Goal: Task Accomplishment & Management: Use online tool/utility

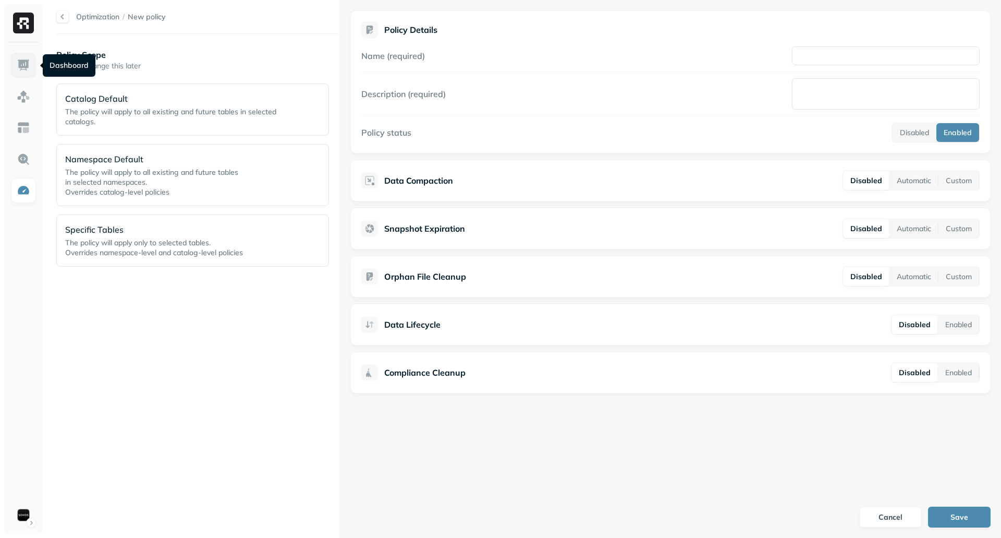
click at [35, 71] on link at bounding box center [23, 65] width 25 height 25
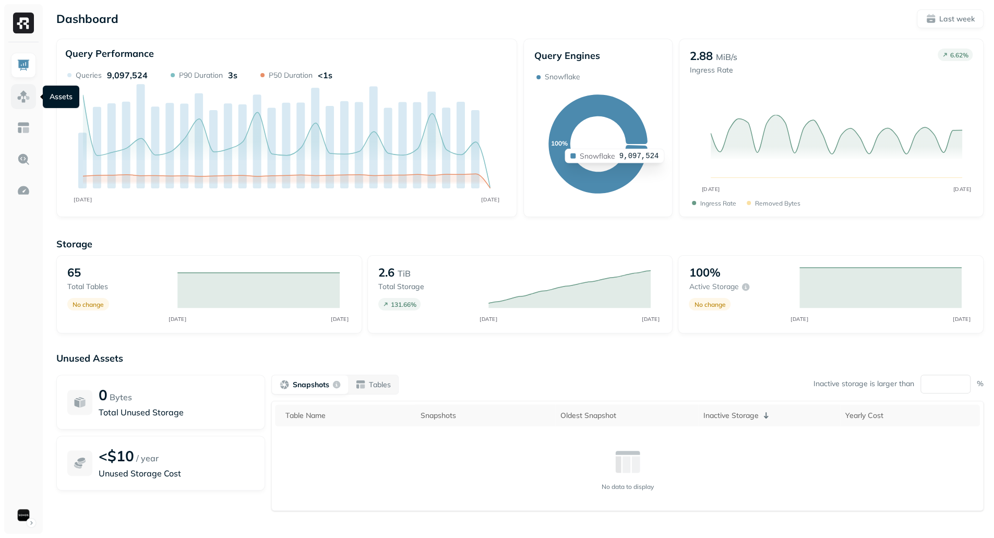
click at [27, 95] on img at bounding box center [24, 97] width 14 height 14
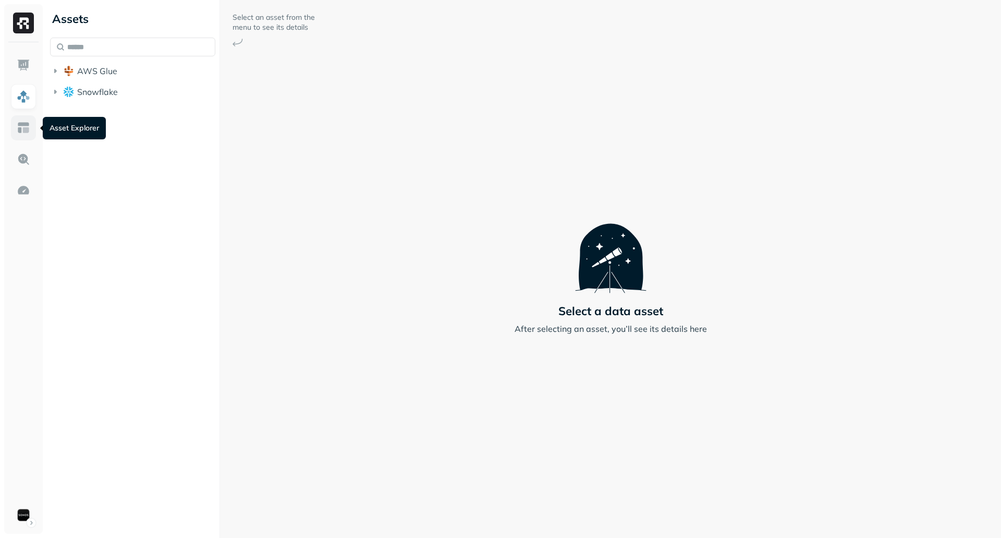
click at [23, 131] on img at bounding box center [24, 128] width 14 height 14
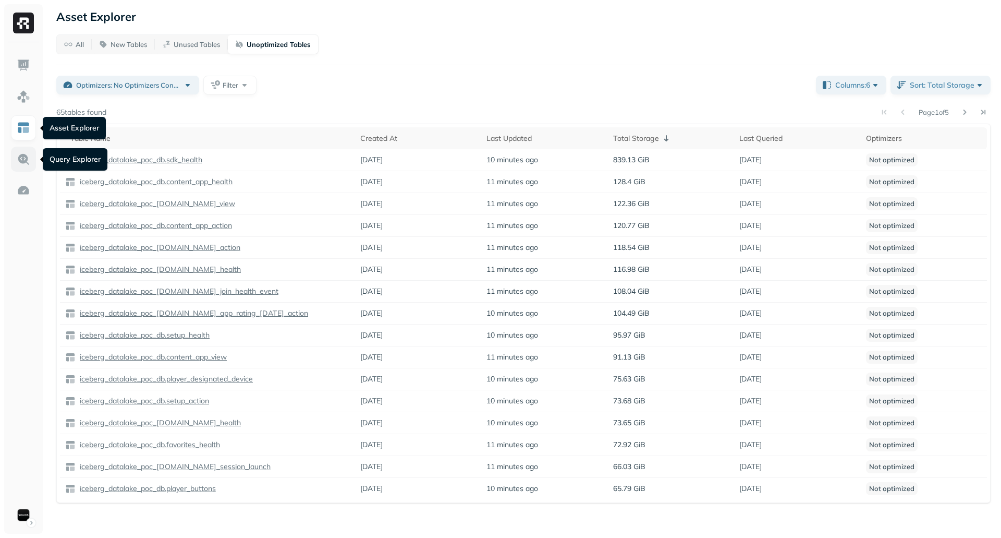
click at [29, 159] on img at bounding box center [24, 159] width 14 height 14
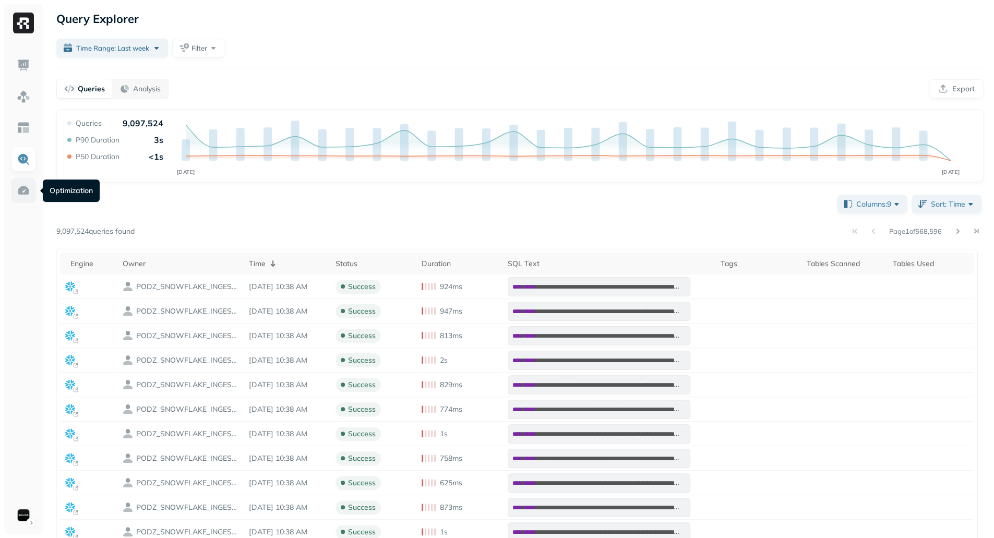
click at [25, 187] on img at bounding box center [24, 191] width 14 height 14
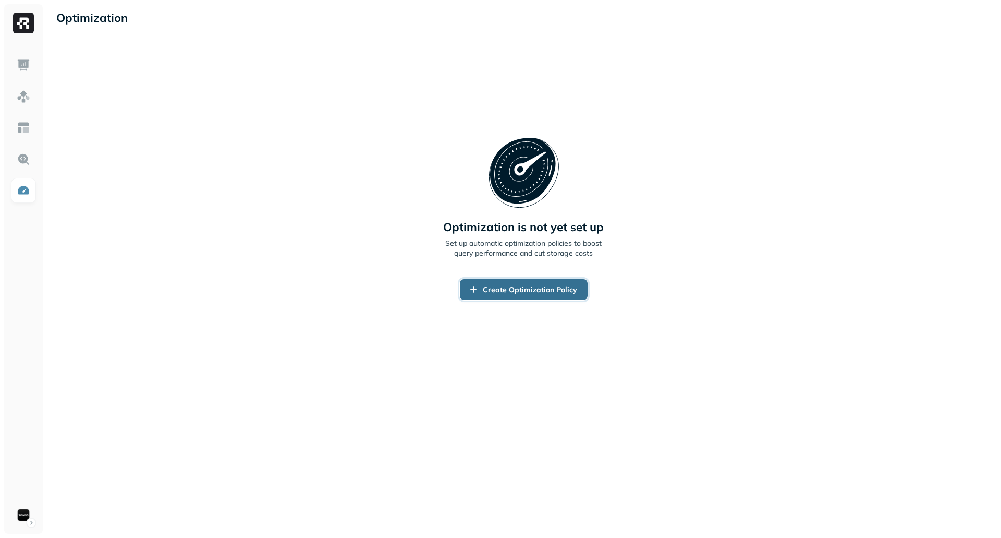
click at [543, 297] on link "Create Optimization Policy" at bounding box center [524, 289] width 128 height 21
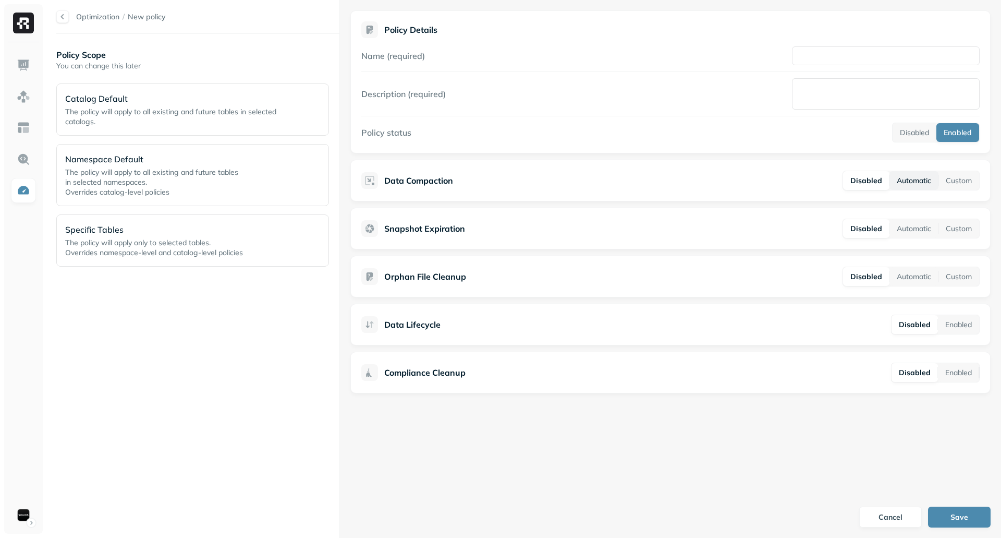
click at [898, 183] on button "Automatic" at bounding box center [914, 180] width 49 height 19
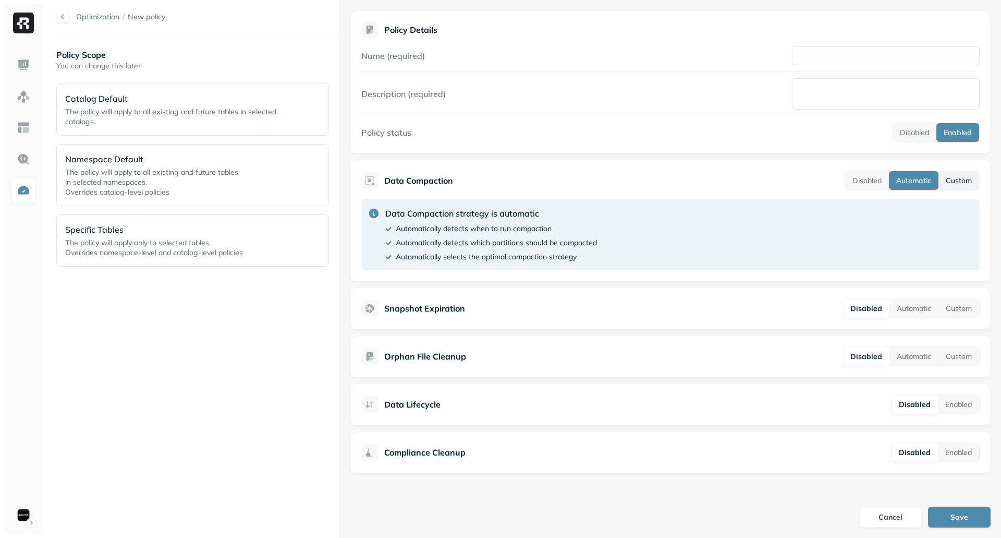
click at [949, 181] on button "Custom" at bounding box center [959, 180] width 41 height 19
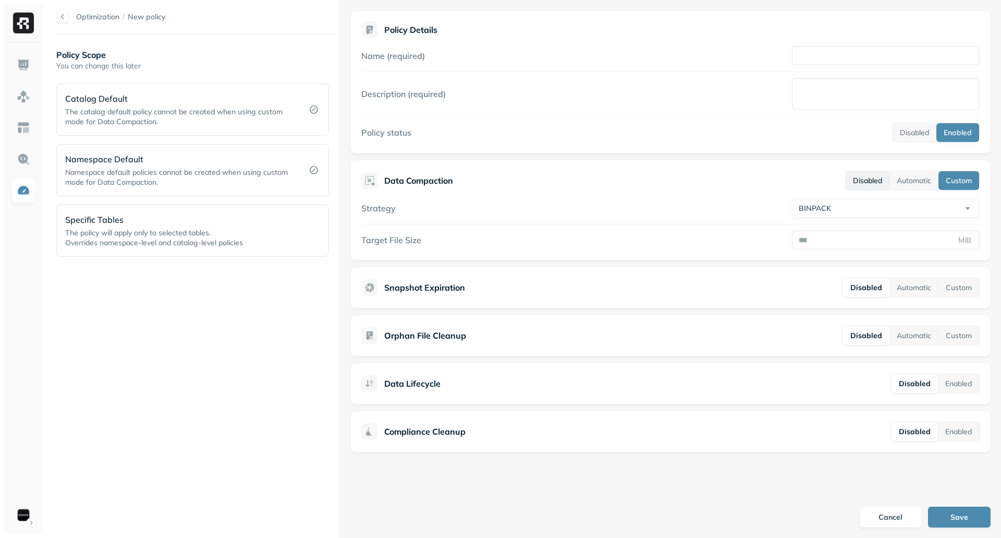
click at [877, 180] on button "Disabled" at bounding box center [868, 180] width 44 height 19
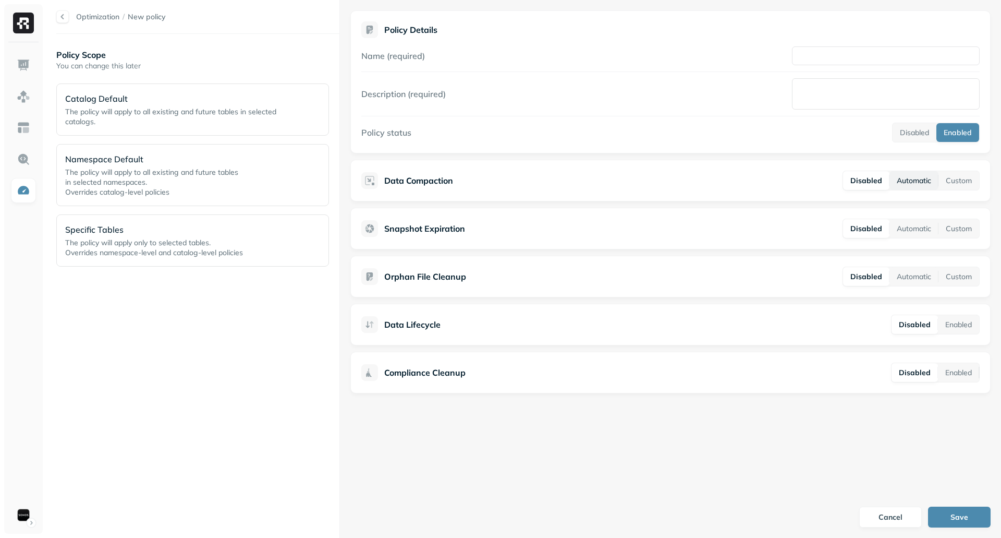
click at [903, 180] on button "Automatic" at bounding box center [914, 180] width 49 height 19
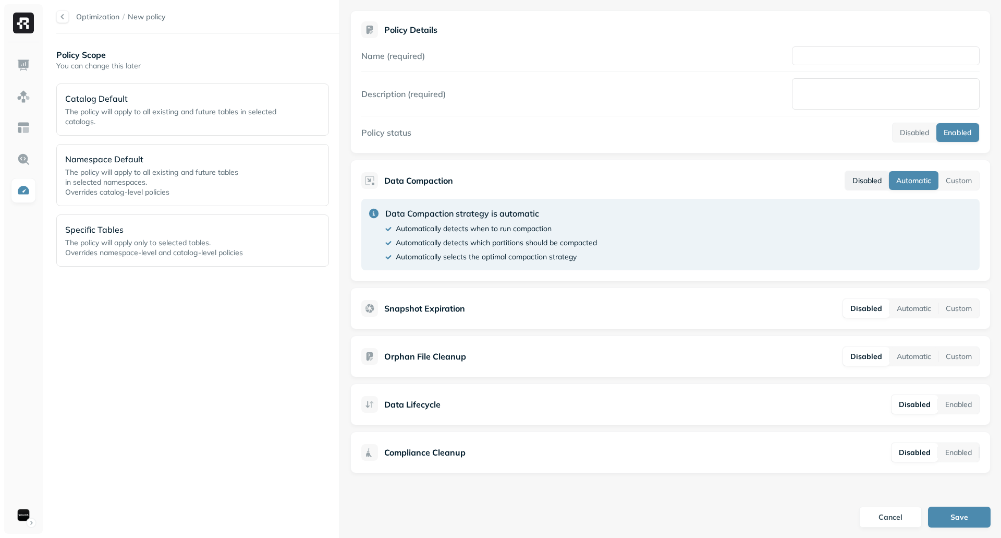
click at [870, 181] on button "Disabled" at bounding box center [867, 180] width 44 height 19
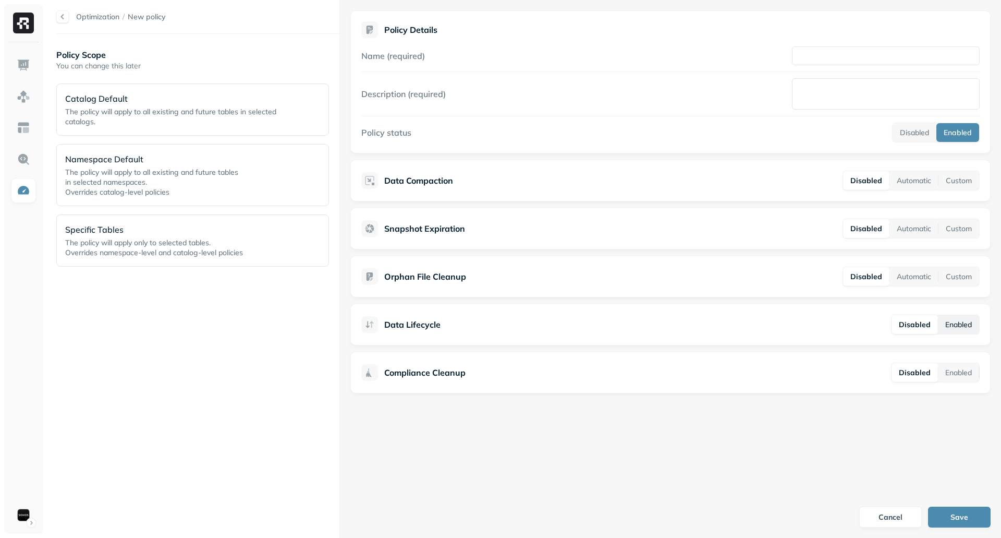
click at [943, 328] on button "Enabled" at bounding box center [958, 324] width 41 height 19
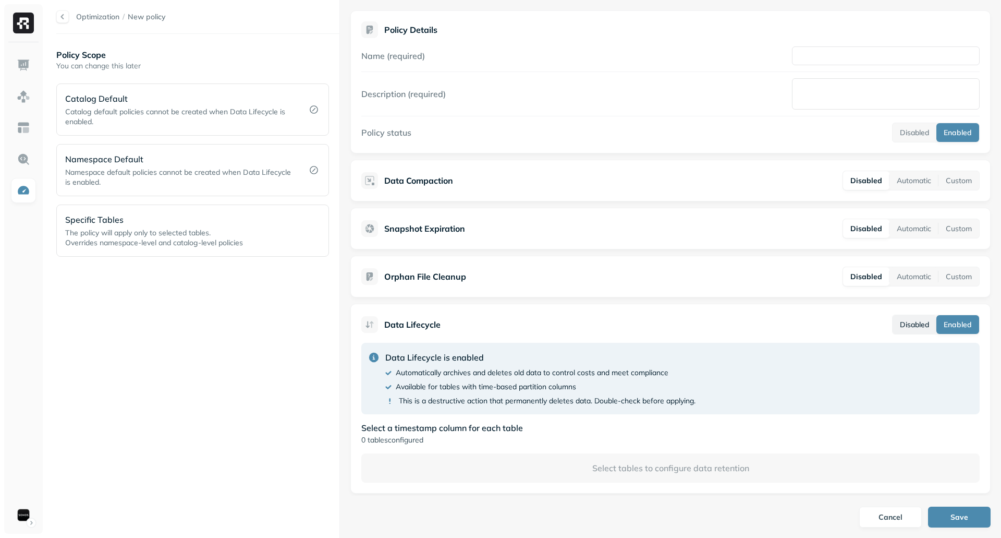
click at [928, 327] on button "Disabled" at bounding box center [915, 324] width 44 height 19
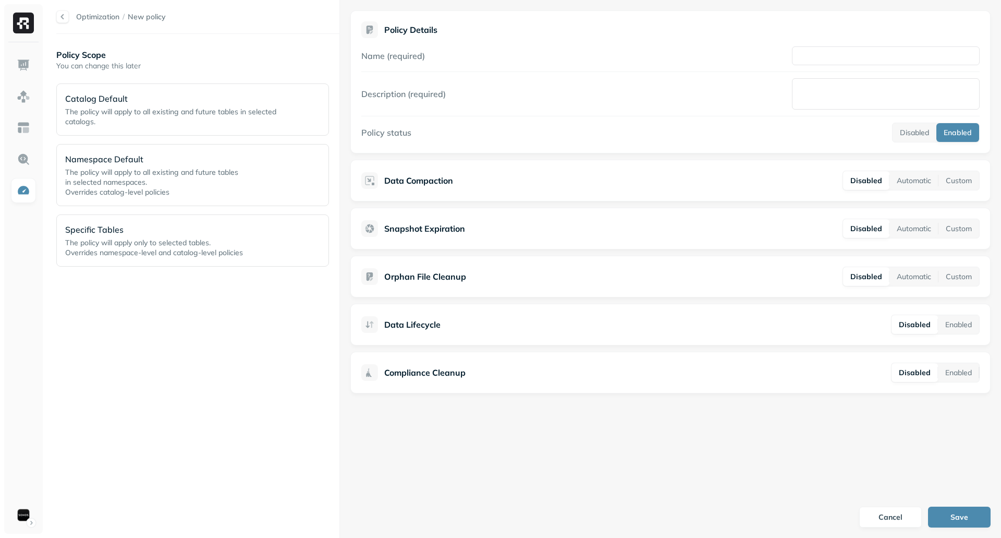
click at [459, 190] on div "Data Compaction Disabled Automatic Custom" at bounding box center [670, 181] width 640 height 42
click at [899, 186] on button "Automatic" at bounding box center [914, 180] width 49 height 19
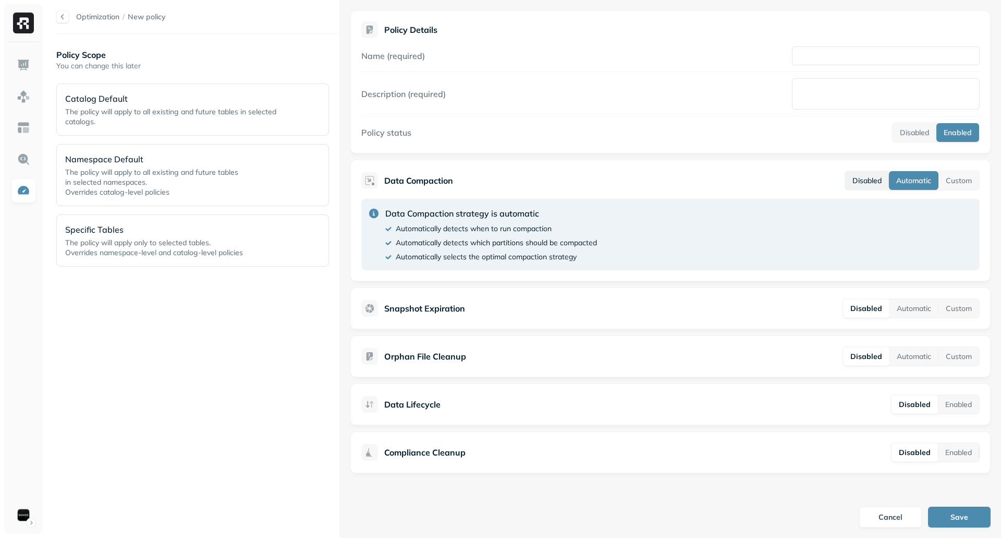
click at [874, 185] on button "Disabled" at bounding box center [867, 180] width 44 height 19
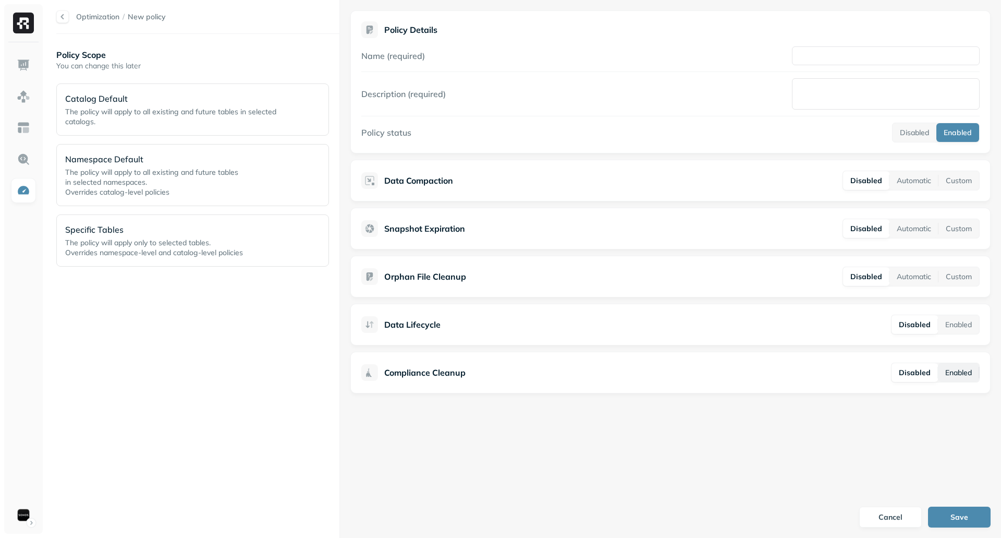
click at [969, 374] on button "Enabled" at bounding box center [958, 372] width 41 height 19
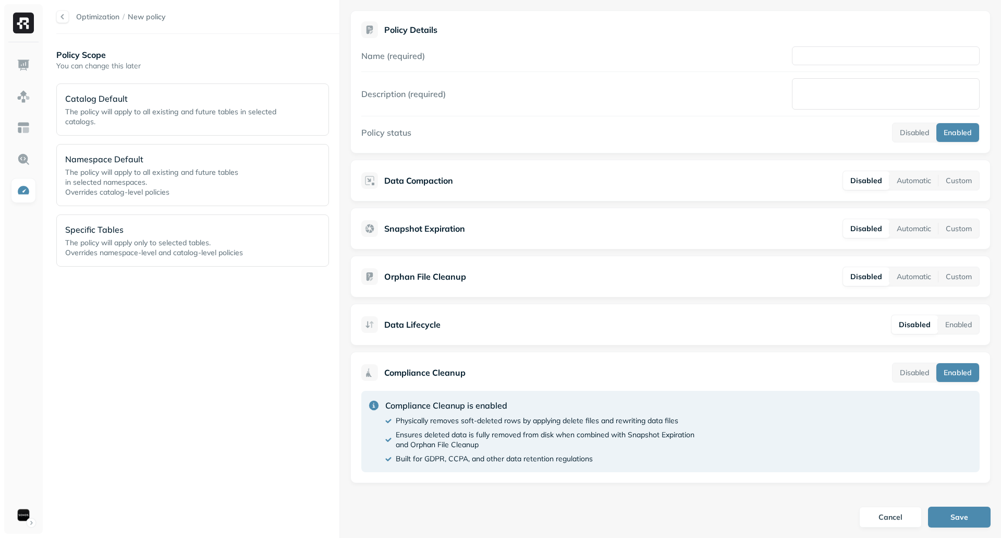
click at [970, 374] on button "Enabled" at bounding box center [958, 372] width 43 height 19
click at [923, 371] on button "Disabled" at bounding box center [915, 372] width 44 height 19
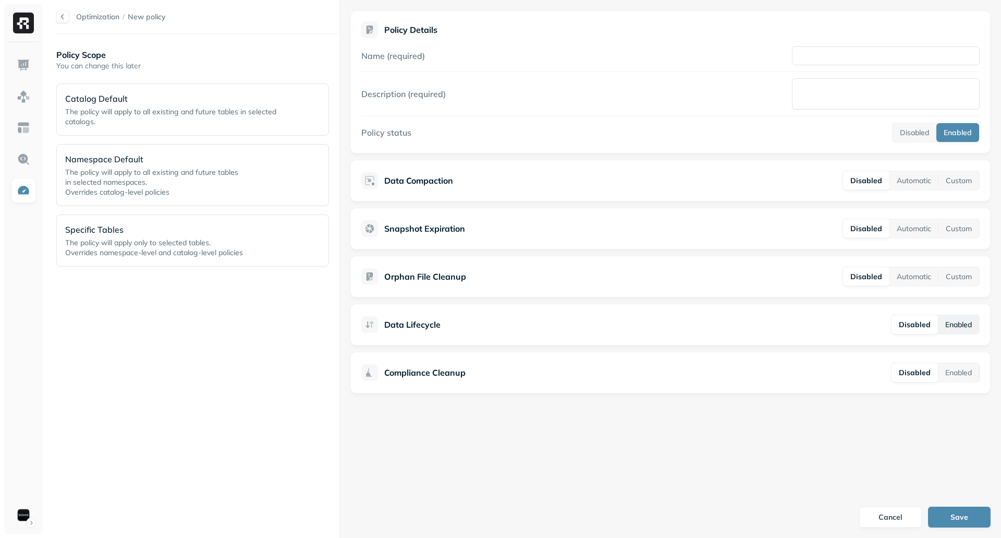
click at [963, 325] on button "Enabled" at bounding box center [958, 324] width 41 height 19
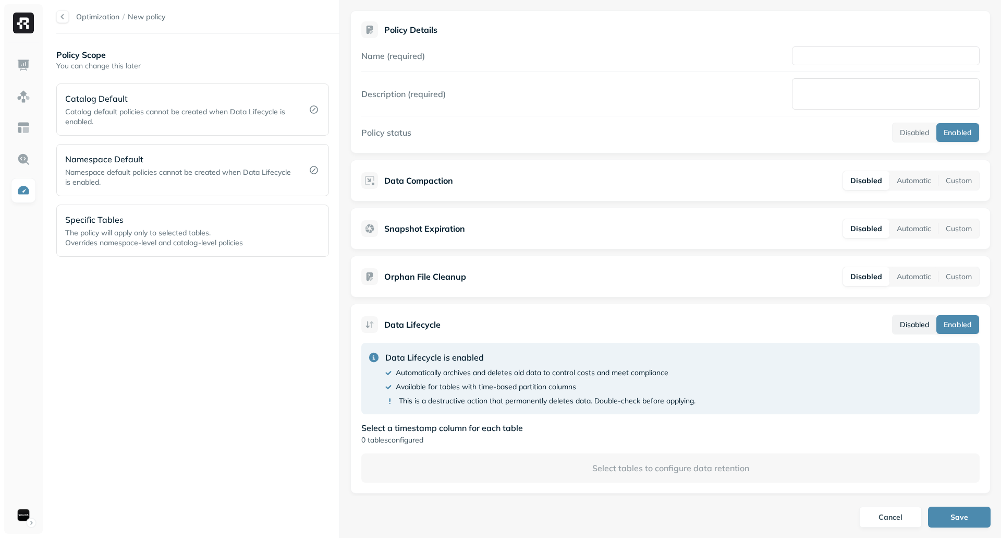
click at [918, 328] on button "Disabled" at bounding box center [915, 324] width 44 height 19
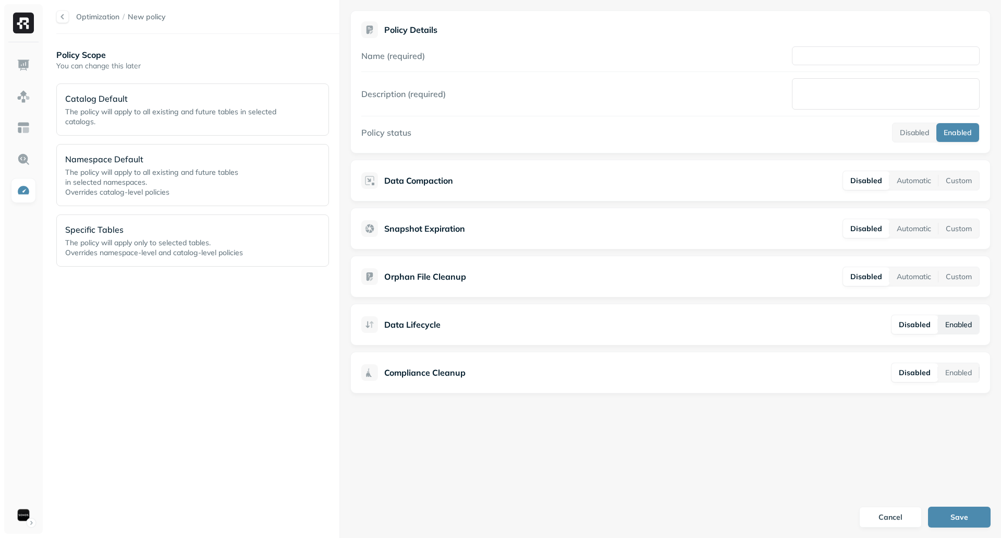
click at [953, 319] on button "Enabled" at bounding box center [958, 324] width 41 height 19
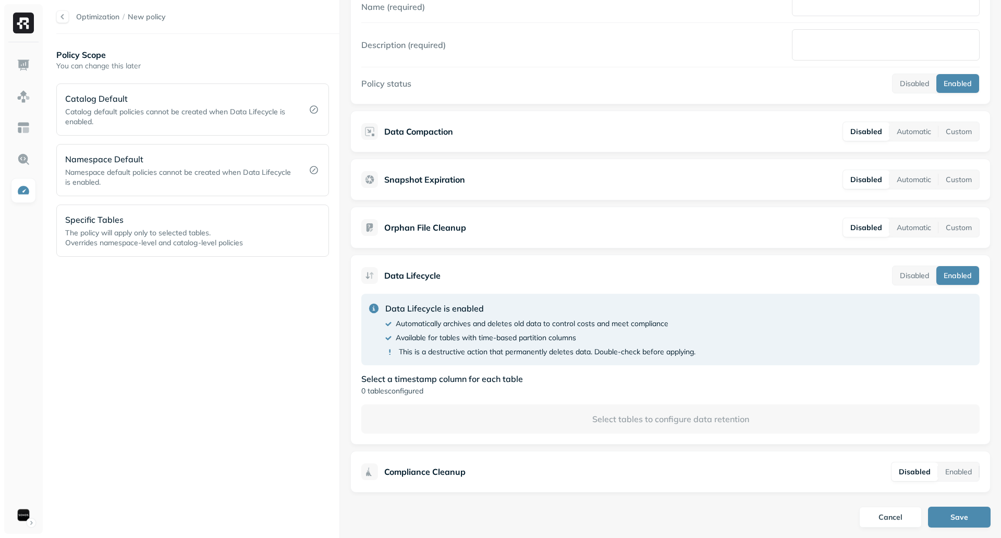
scroll to position [52, 0]
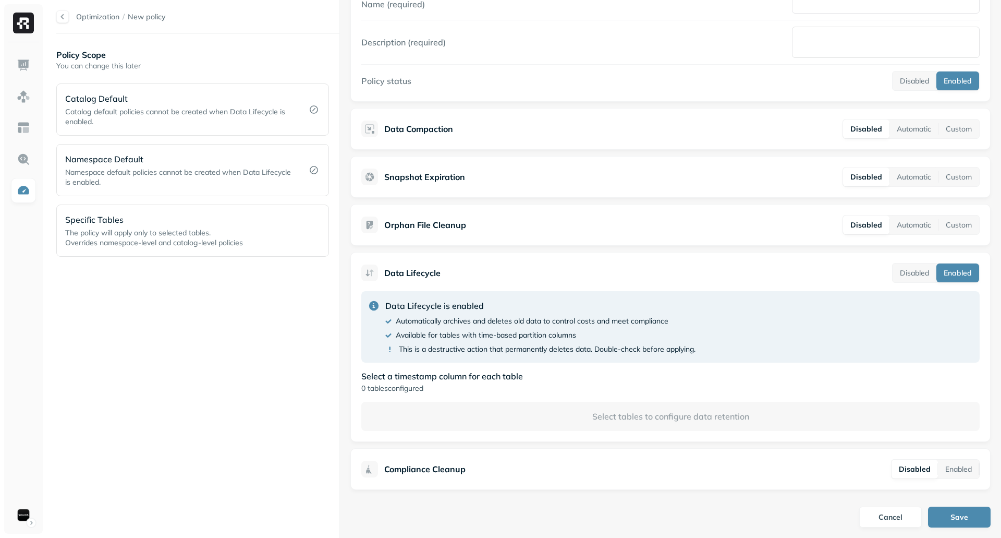
click at [598, 417] on p "Select tables to configure data retention" at bounding box center [670, 416] width 619 height 29
click at [719, 419] on p "Select tables to configure data retention" at bounding box center [670, 416] width 619 height 29
click at [907, 277] on button "Disabled" at bounding box center [915, 272] width 44 height 19
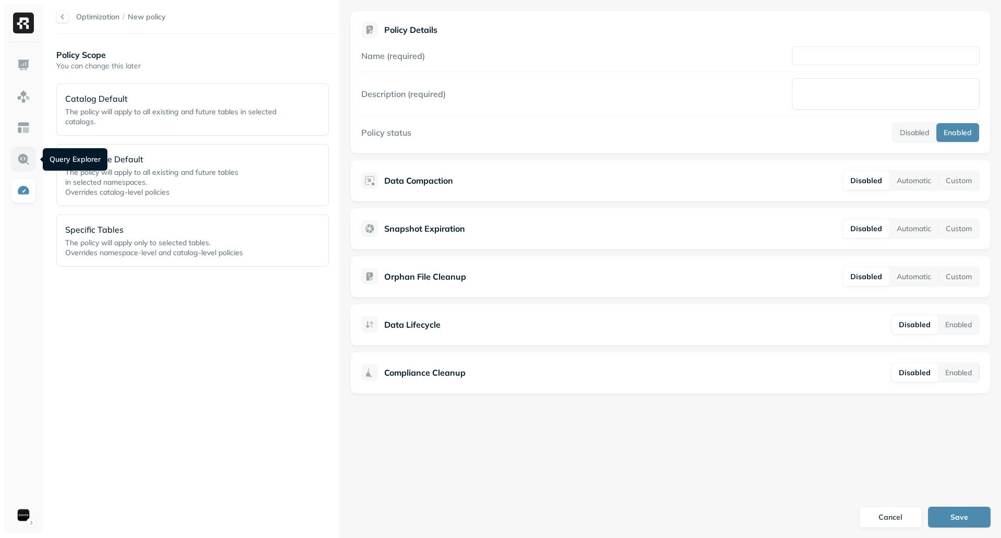
click at [26, 166] on link at bounding box center [23, 159] width 25 height 25
click at [18, 163] on img at bounding box center [24, 159] width 14 height 14
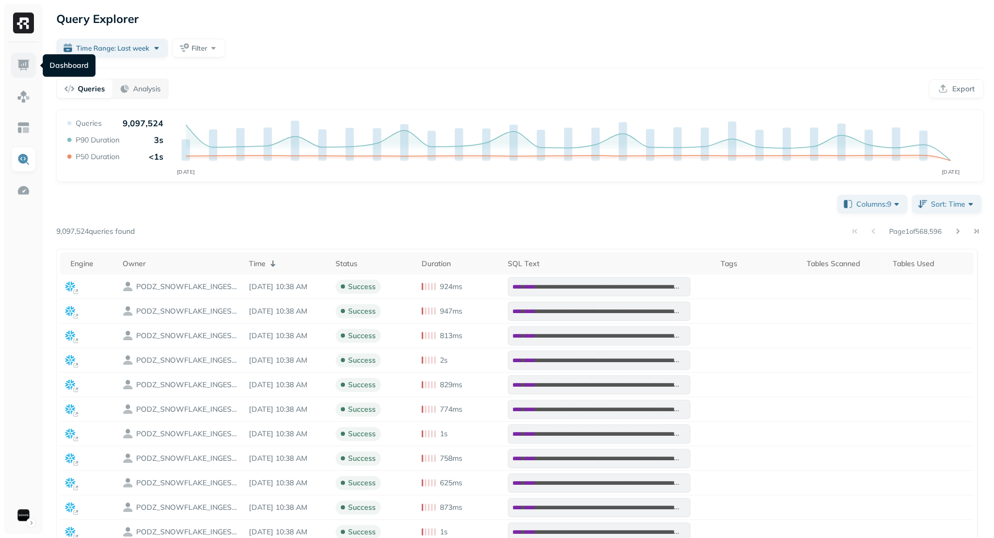
click at [32, 69] on link at bounding box center [23, 65] width 25 height 25
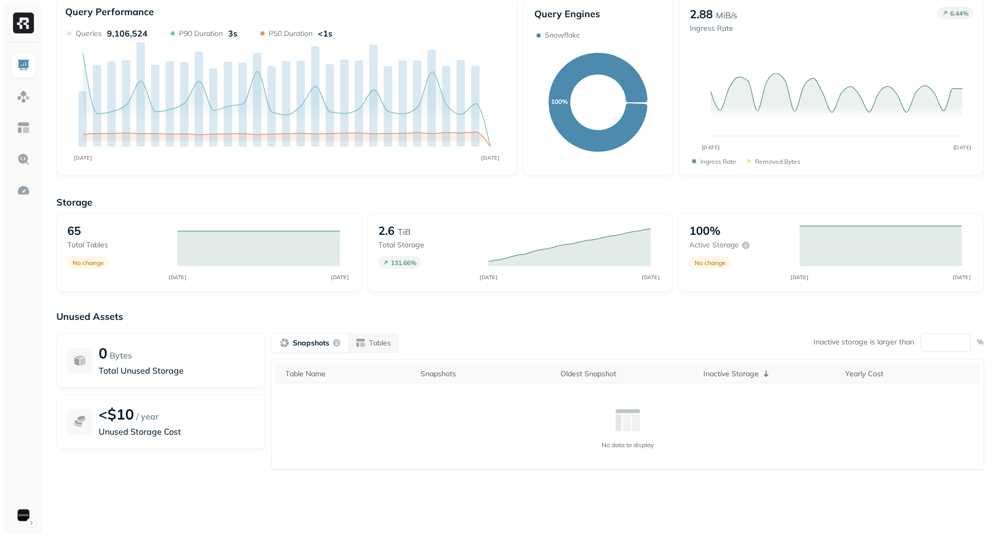
scroll to position [42, 0]
click at [390, 343] on p "Tables" at bounding box center [380, 342] width 22 height 10
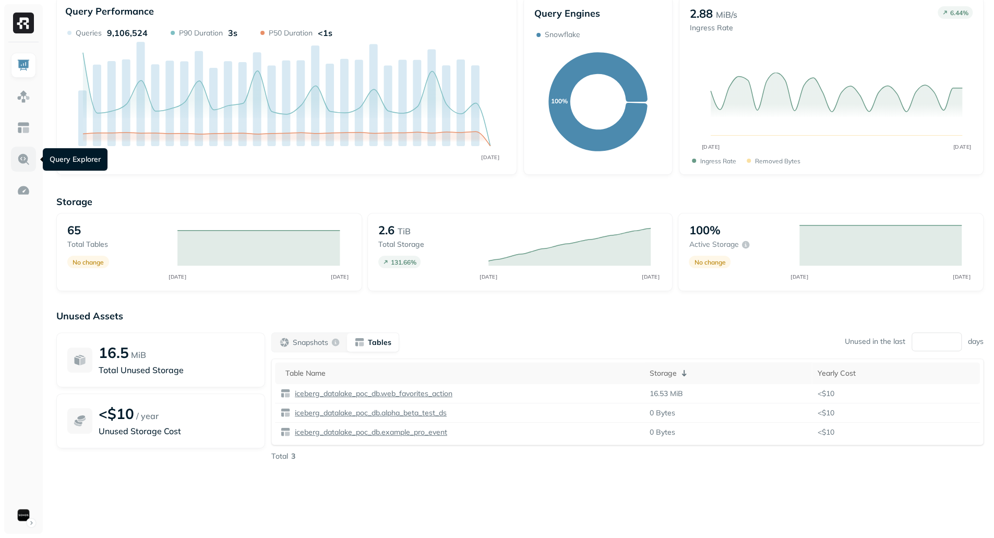
click at [26, 161] on img at bounding box center [24, 159] width 14 height 14
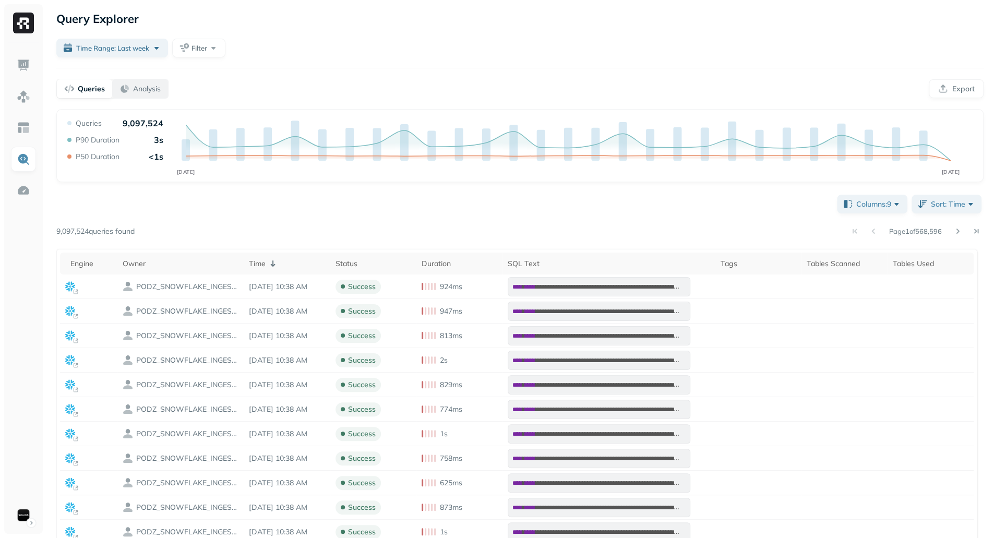
click at [161, 93] on p "Analysis" at bounding box center [147, 89] width 28 height 10
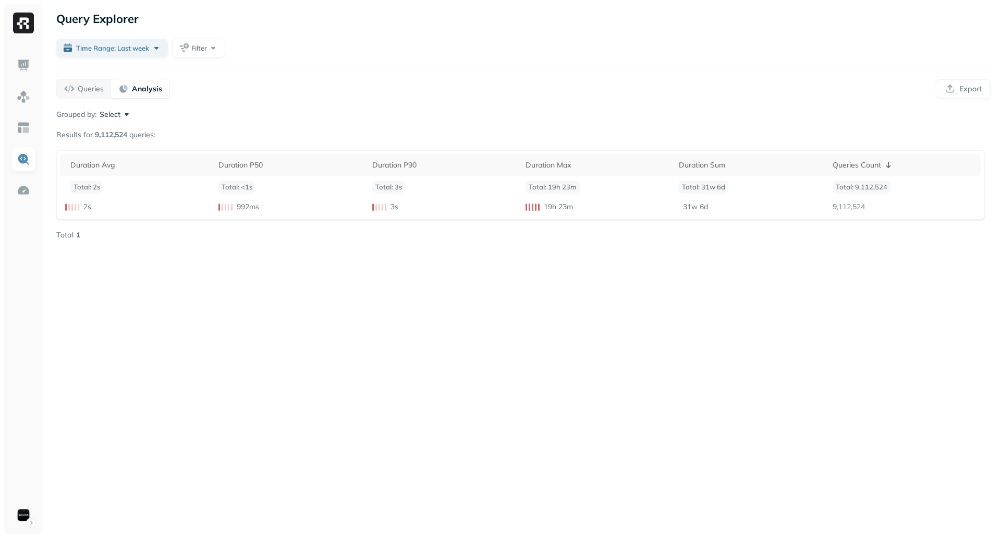
click at [124, 114] on button "Select" at bounding box center [116, 114] width 32 height 10
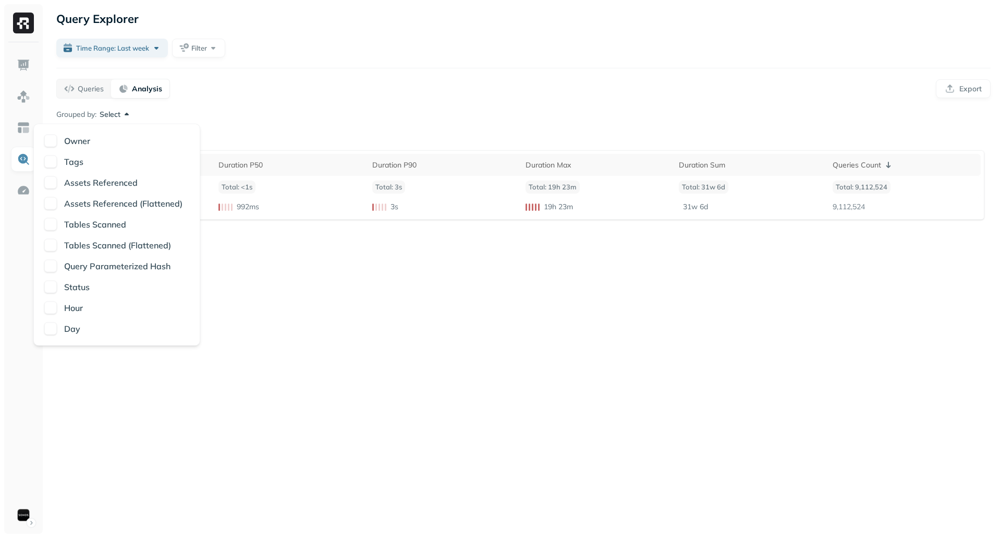
click at [56, 180] on div "Assets Referenced" at bounding box center [116, 182] width 145 height 13
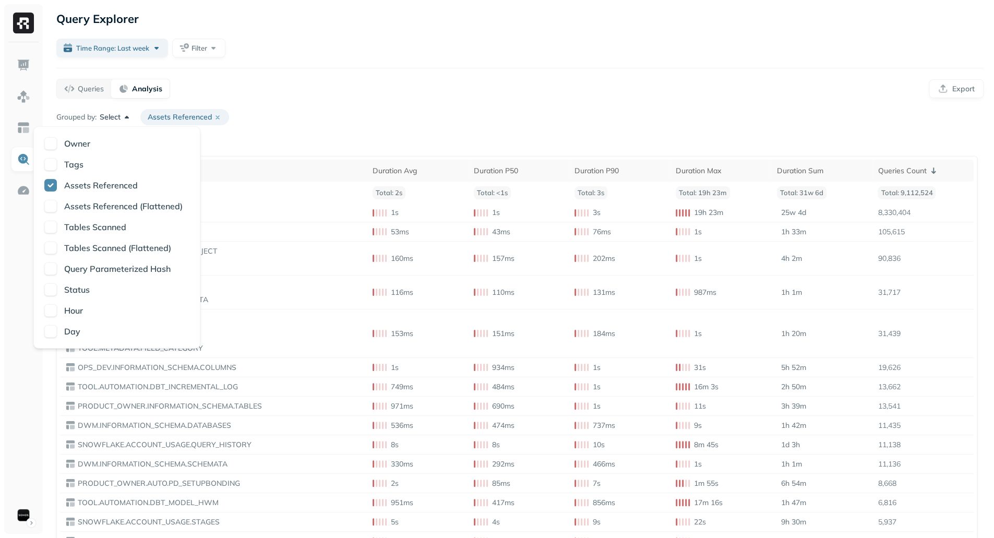
click at [398, 115] on div "Grouped by: Select Assets Referenced" at bounding box center [519, 117] width 927 height 16
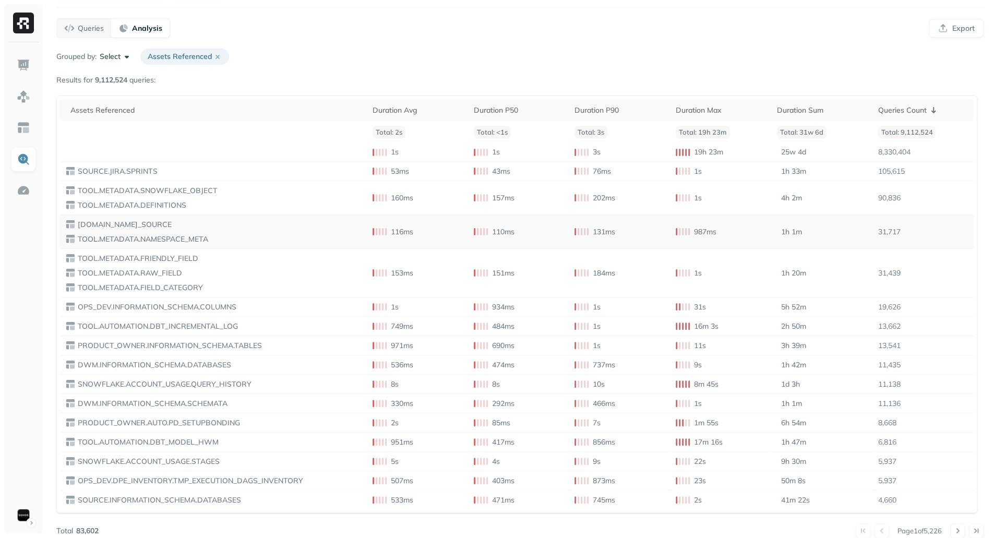
scroll to position [66, 0]
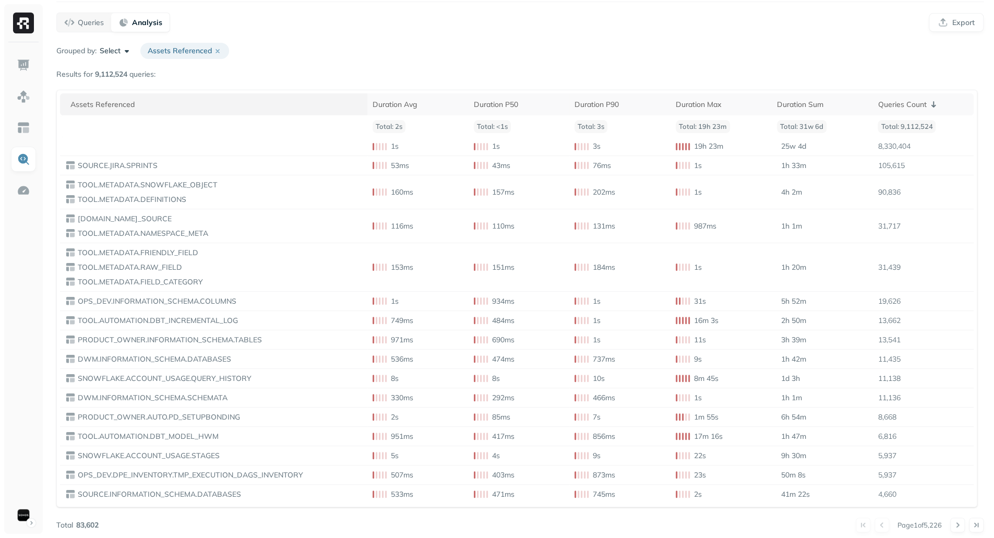
click at [340, 102] on div "Assets Referenced" at bounding box center [216, 104] width 292 height 13
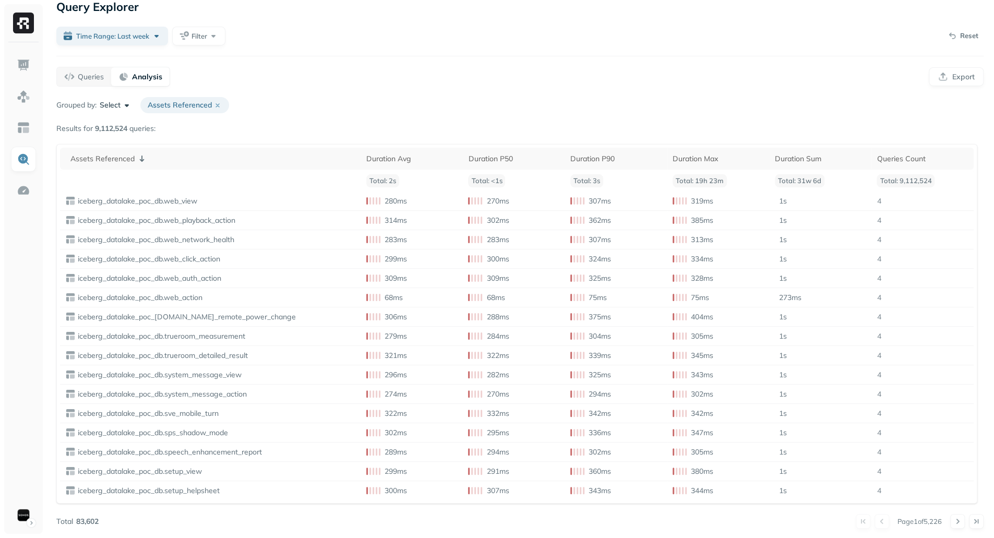
scroll to position [8, 0]
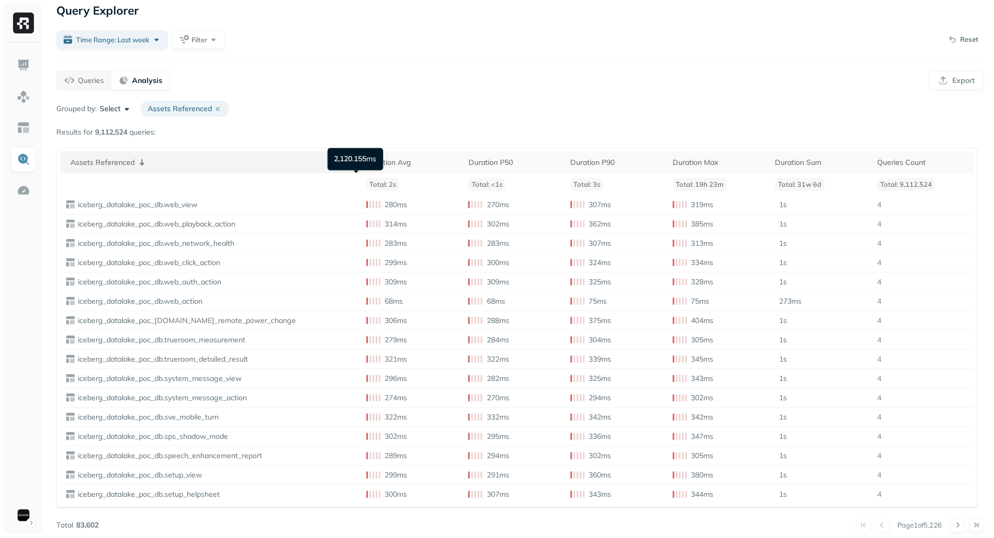
click at [228, 167] on div "Assets Referenced" at bounding box center [212, 162] width 285 height 13
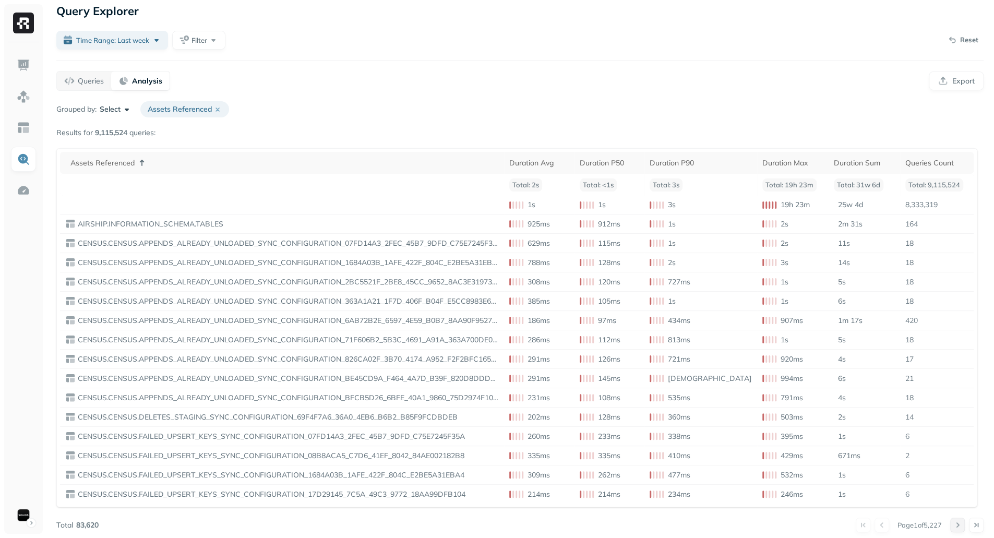
click at [954, 519] on button at bounding box center [957, 524] width 15 height 15
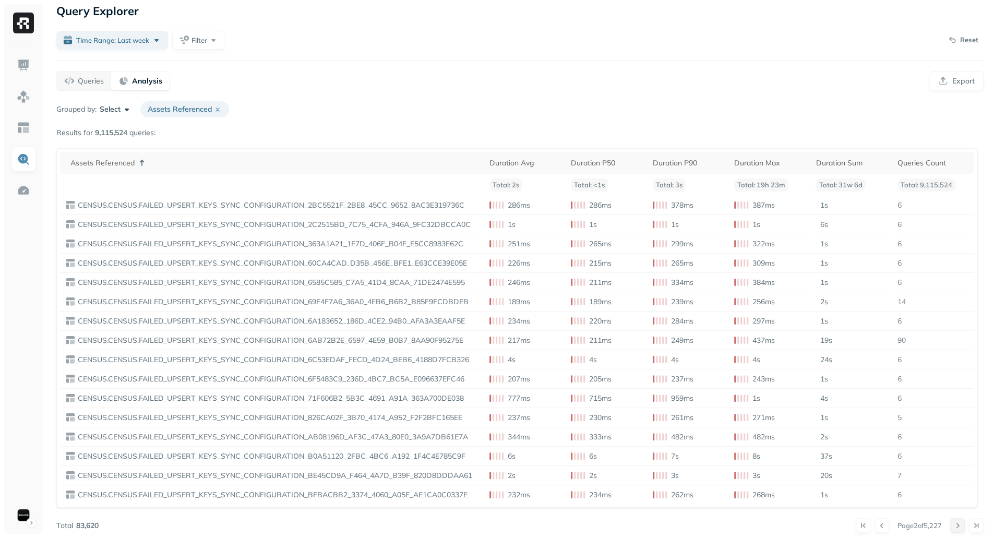
click at [954, 519] on button at bounding box center [957, 525] width 15 height 15
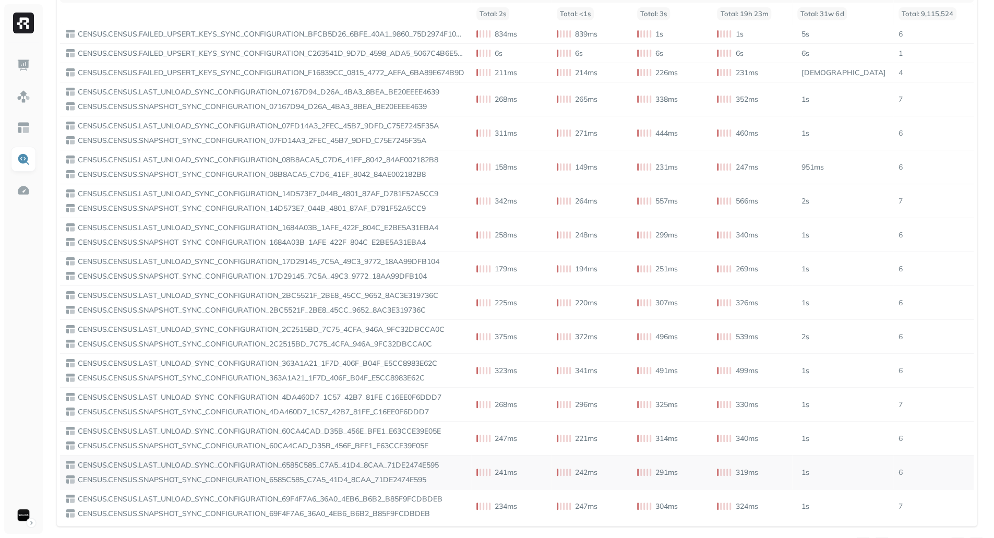
scroll to position [198, 0]
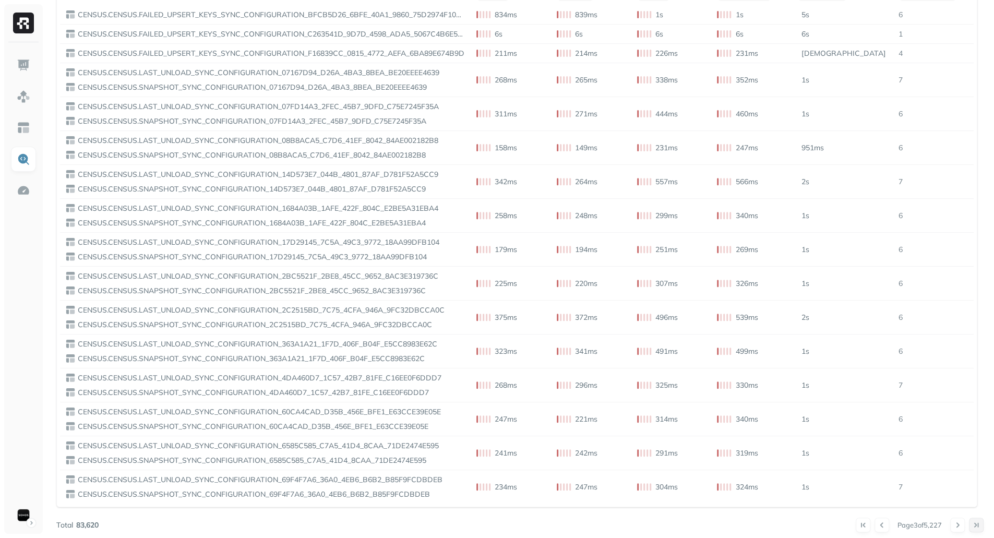
click at [972, 519] on button at bounding box center [976, 524] width 15 height 15
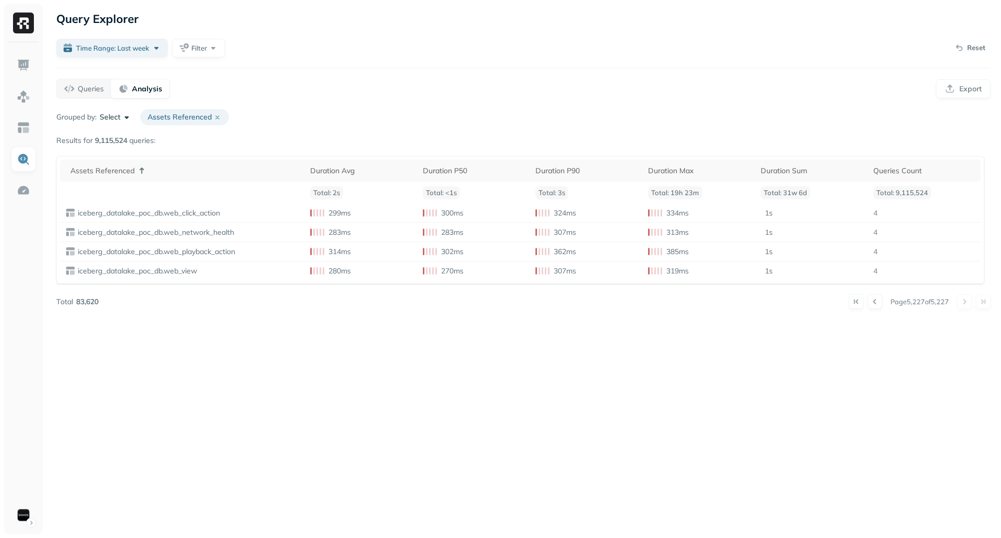
click at [127, 117] on button "Select" at bounding box center [116, 117] width 32 height 10
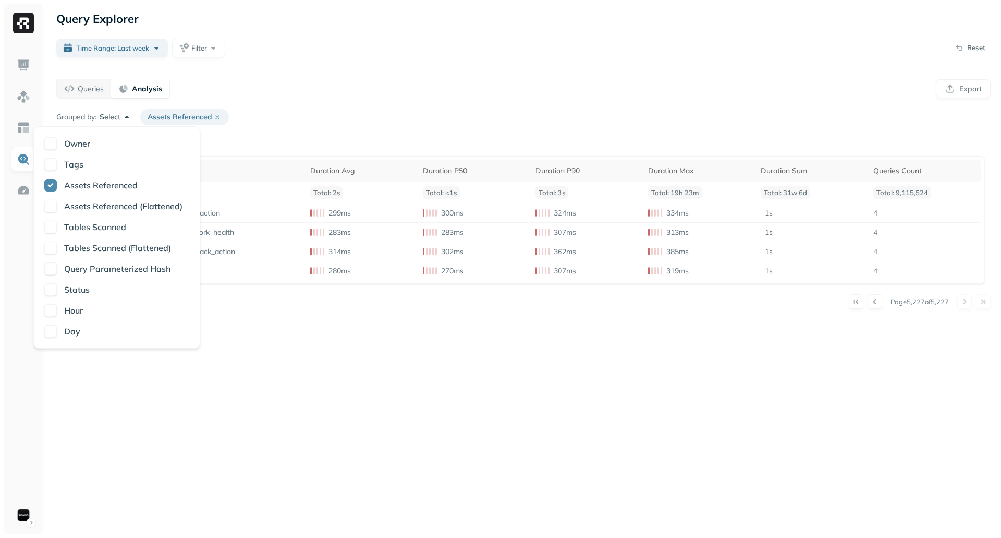
click at [50, 207] on button "button" at bounding box center [50, 206] width 13 height 13
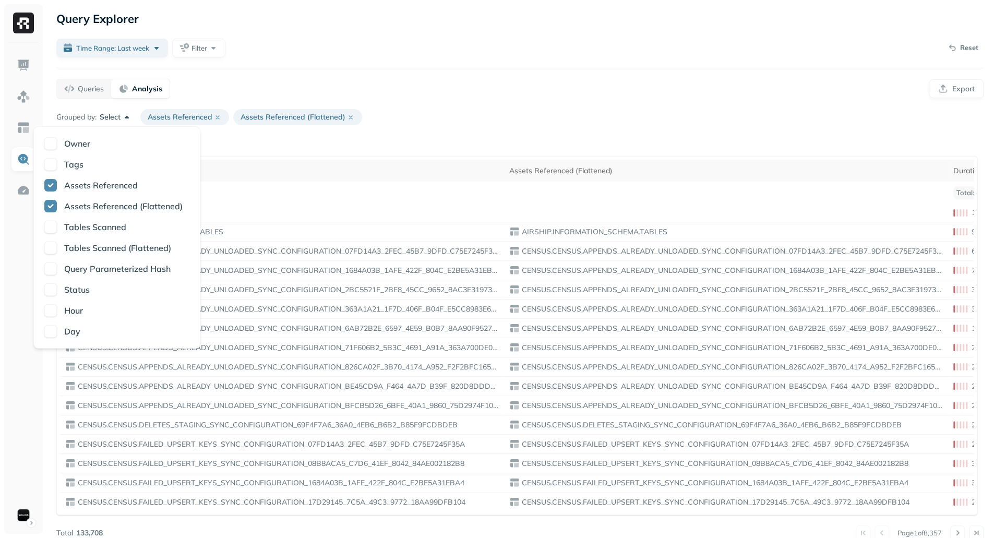
click at [50, 207] on button "button" at bounding box center [50, 206] width 13 height 13
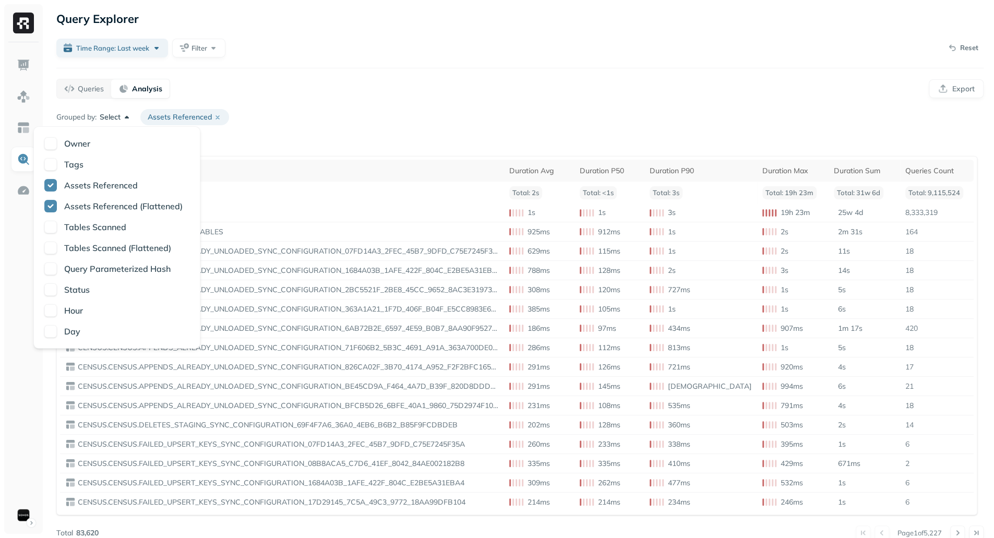
click at [53, 204] on button "button" at bounding box center [50, 206] width 13 height 13
click at [321, 133] on div "Grouped by: Select Assets Referenced Results for 9,115,524 queries: Assets Refe…" at bounding box center [519, 324] width 927 height 431
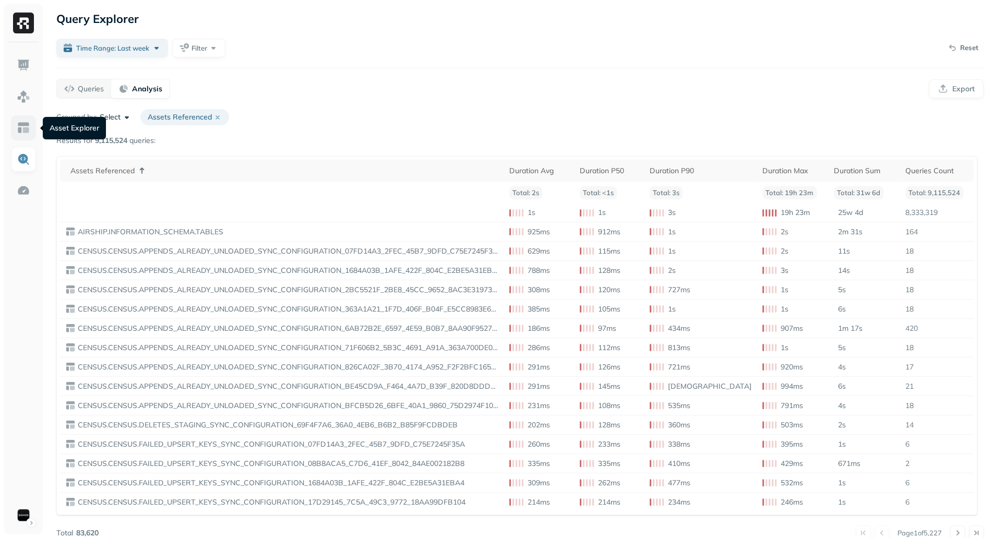
click at [19, 126] on img at bounding box center [24, 128] width 14 height 14
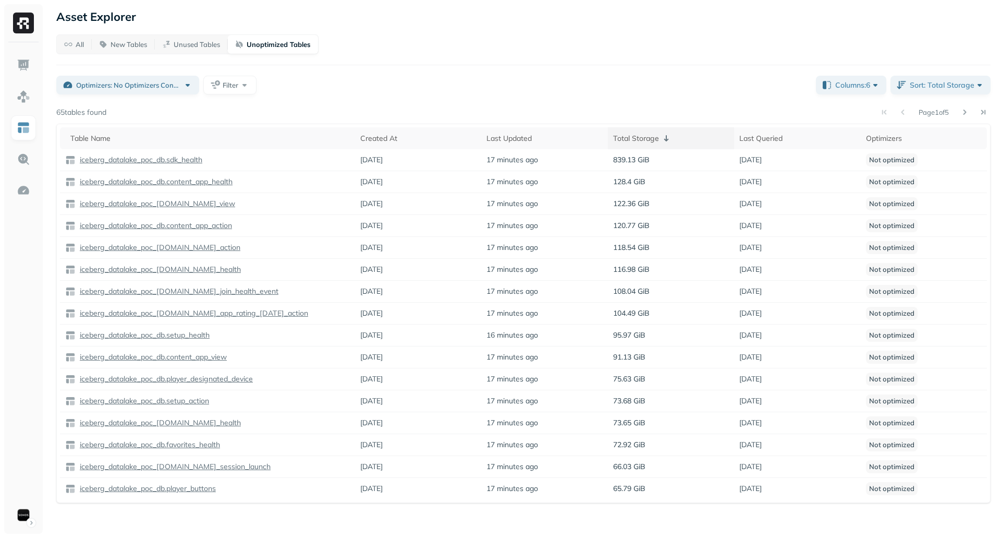
click at [638, 139] on div "Total Storage" at bounding box center [671, 138] width 116 height 13
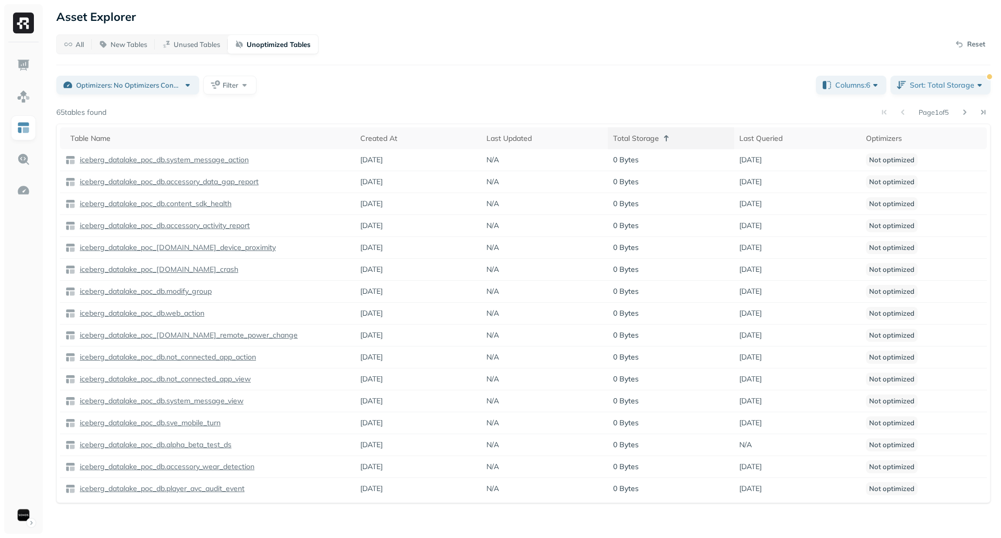
click at [638, 139] on div "Total Storage" at bounding box center [671, 138] width 116 height 13
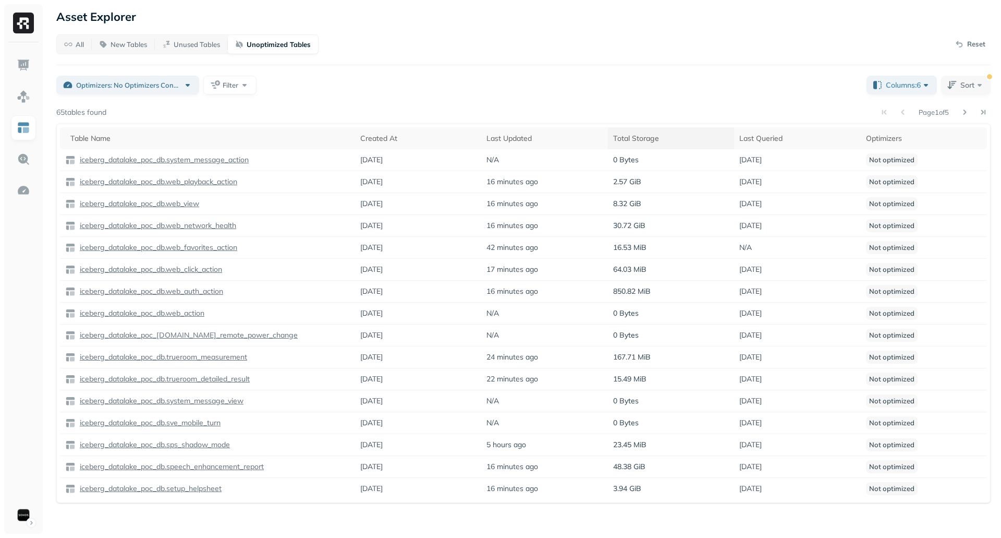
click at [642, 137] on div "Total Storage" at bounding box center [671, 138] width 116 height 13
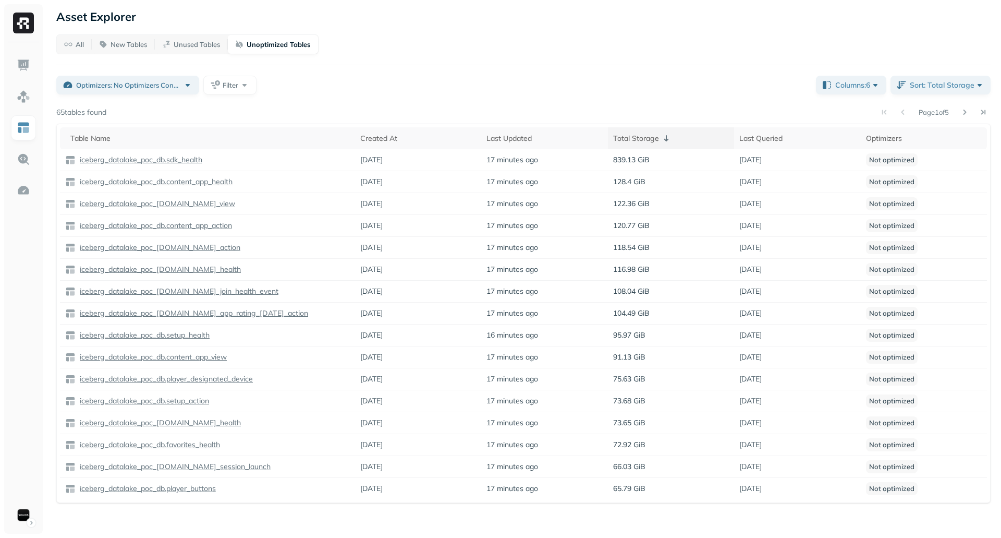
click at [642, 137] on div "Total Storage" at bounding box center [671, 138] width 116 height 13
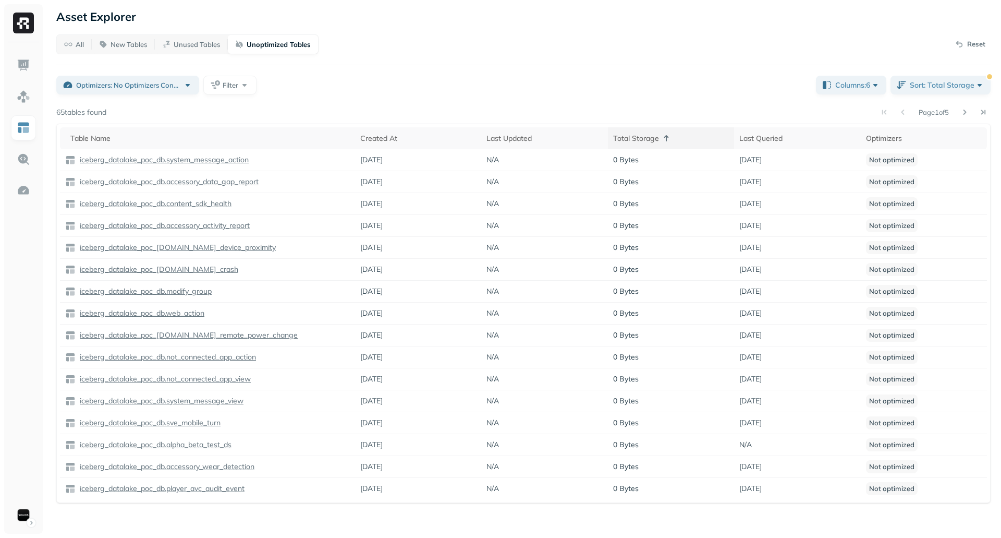
click at [642, 137] on div "Total Storage" at bounding box center [671, 138] width 116 height 13
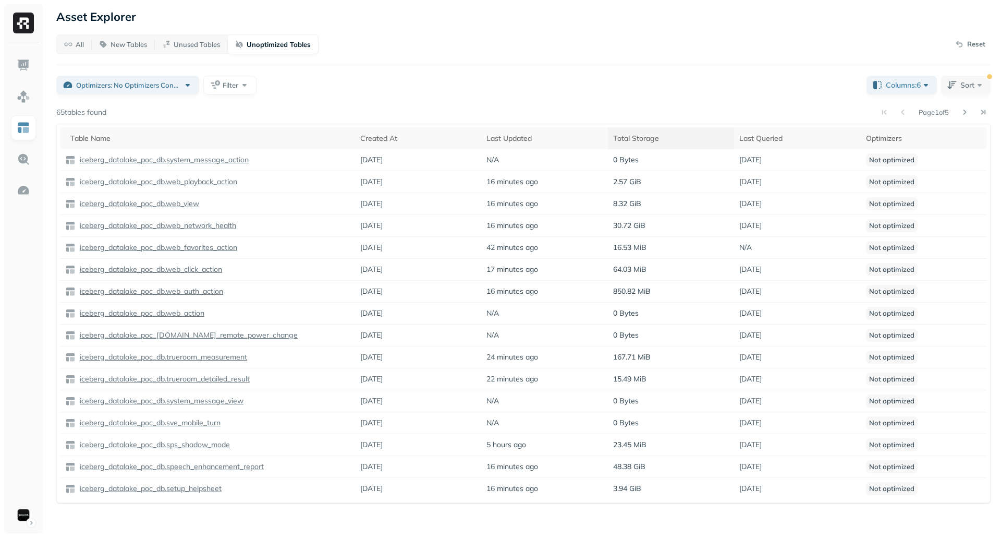
click at [666, 139] on span at bounding box center [666, 138] width 13 height 13
